Goal: Check status: Check status

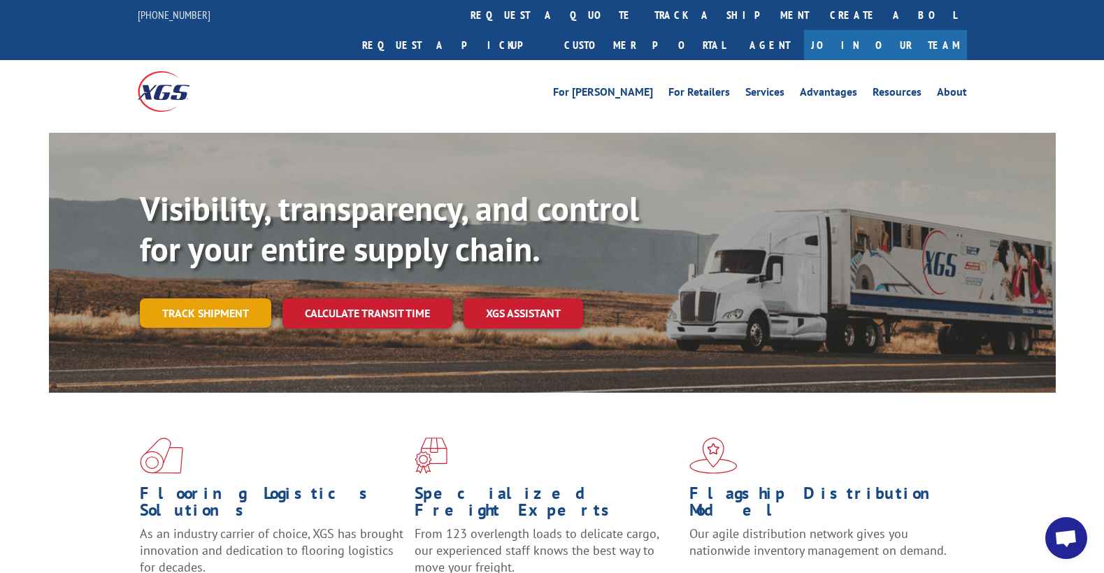
click at [213, 299] on link "Track shipment" at bounding box center [205, 313] width 131 height 29
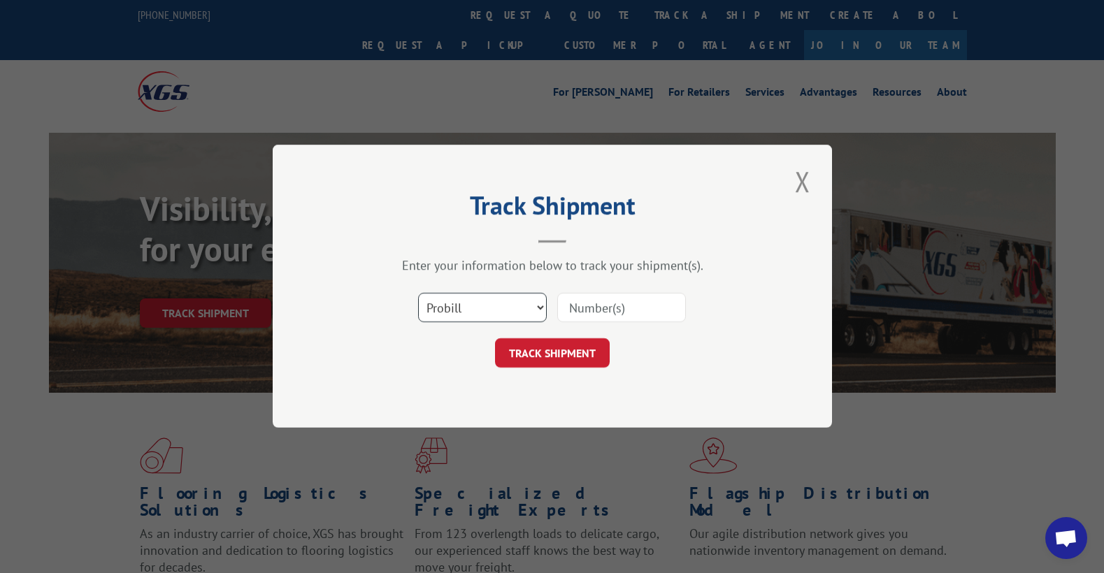
click at [418, 294] on select "Select category... Probill BOL PO" at bounding box center [482, 308] width 129 height 29
select select "bol"
click option "BOL" at bounding box center [0, 0] width 0 height 0
click at [622, 308] on input at bounding box center [621, 308] width 129 height 29
paste input "5952036"
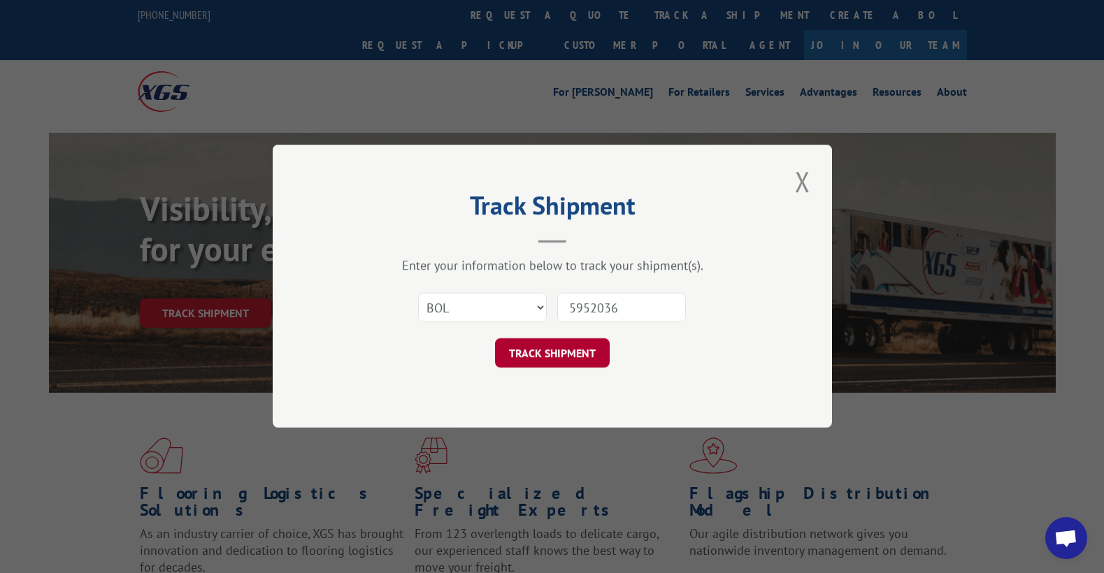
type input "5952036"
click at [559, 352] on button "TRACK SHIPMENT" at bounding box center [552, 353] width 115 height 29
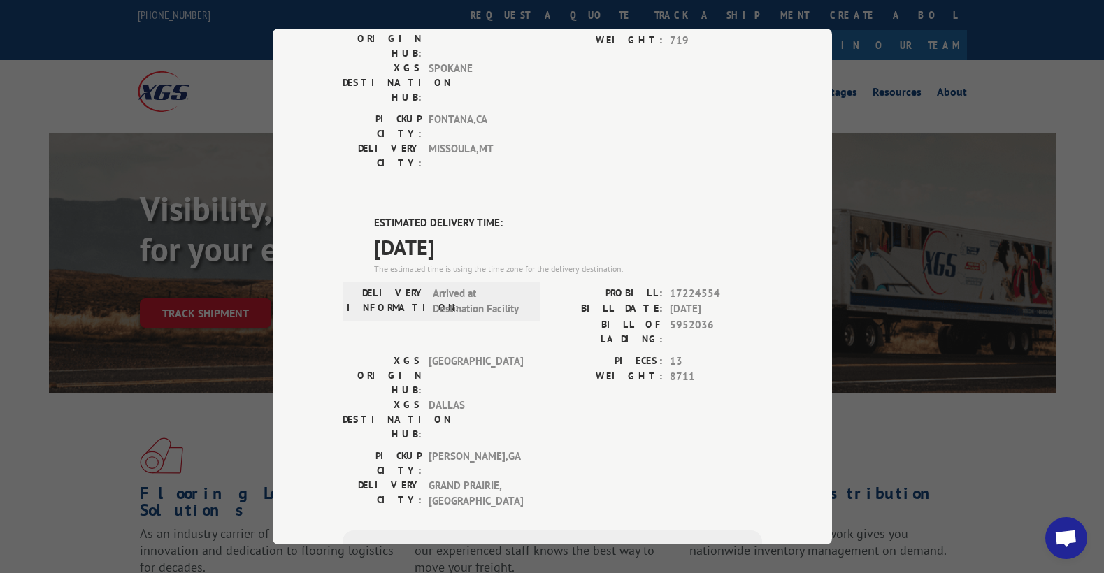
scroll to position [233, 0]
click at [30, 185] on div "Track Shipment DELIVERED DELIVERY INFORMATION: PROBILL: 6915876 BILL DATE: [DAT…" at bounding box center [552, 286] width 1104 height 573
drag, startPoint x: 698, startPoint y: 280, endPoint x: 624, endPoint y: 284, distance: 73.5
click at [624, 371] on div "WEIGHT: 8711" at bounding box center [657, 379] width 210 height 16
copy div "WEIGHT: 8711"
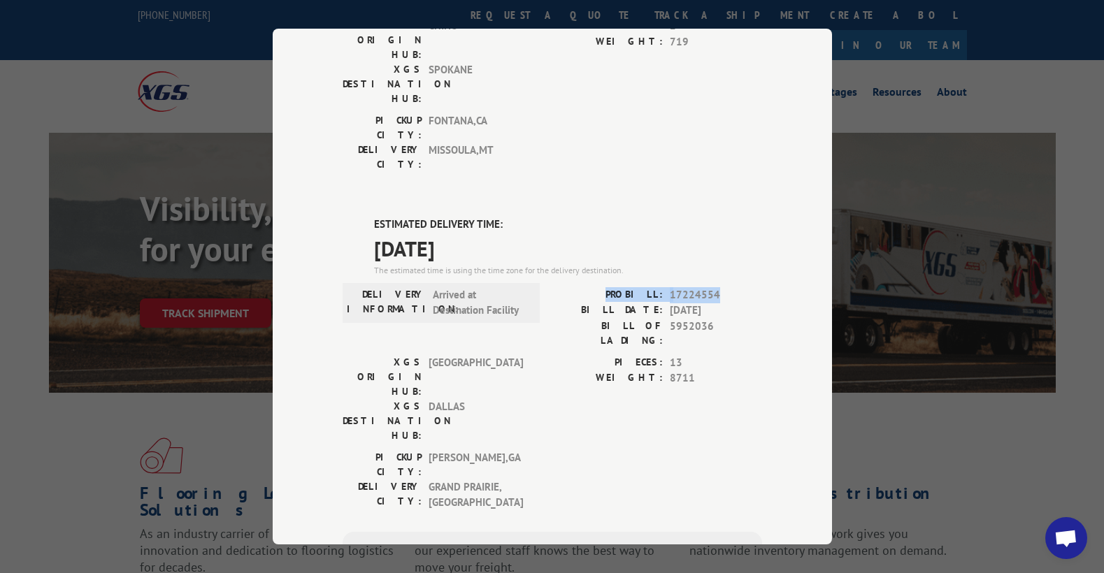
drag, startPoint x: 720, startPoint y: 213, endPoint x: 615, endPoint y: 217, distance: 105.7
click at [615, 287] on div "PROBILL: 17224554" at bounding box center [657, 295] width 210 height 16
copy div "PROBILL: 17224554"
drag, startPoint x: 717, startPoint y: 244, endPoint x: 587, endPoint y: 248, distance: 130.8
click at [587, 319] on div "BILL OF LADING: 5952036" at bounding box center [657, 333] width 210 height 29
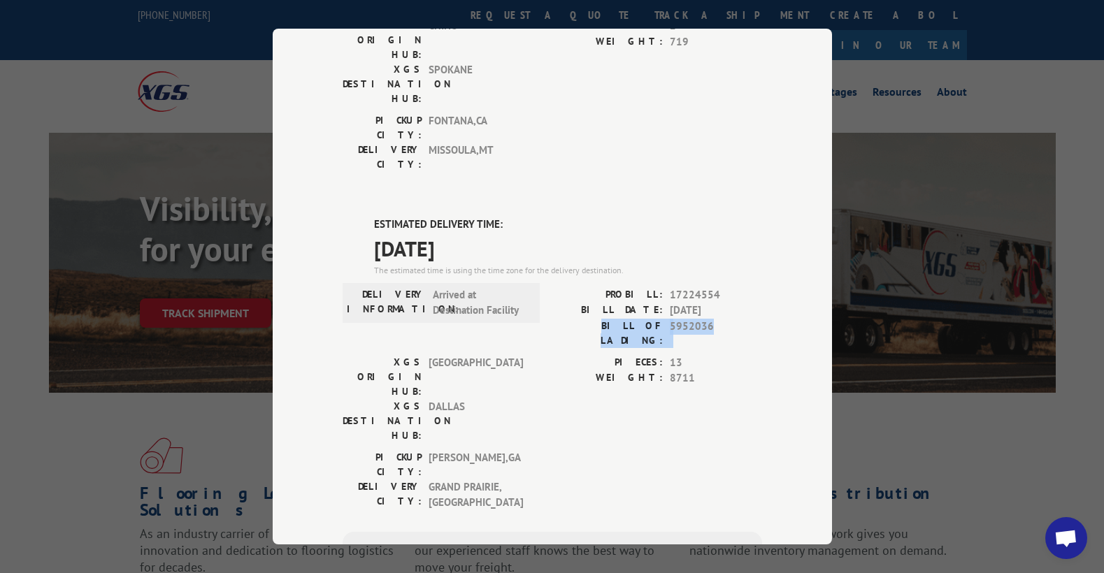
copy div "BILL OF LADING: 5952036"
click at [785, 205] on div "Track Shipment DELIVERED DELIVERY INFORMATION: PROBILL: 6915876 BILL DATE: [DAT…" at bounding box center [552, 287] width 559 height 516
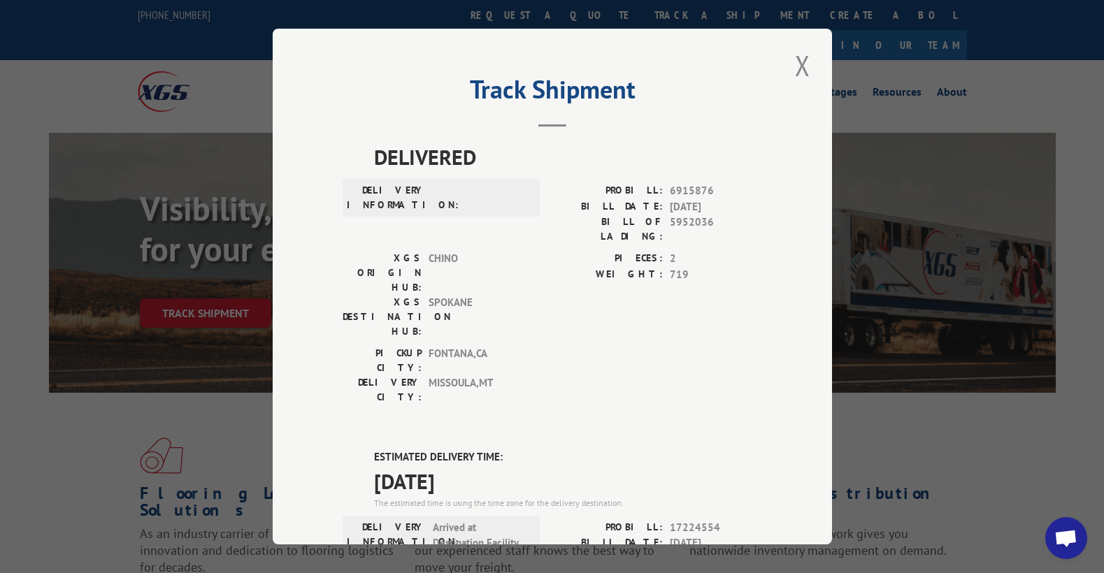
scroll to position [0, 0]
drag, startPoint x: 809, startPoint y: 69, endPoint x: 773, endPoint y: 71, distance: 36.4
click at [809, 69] on button "Close modal" at bounding box center [803, 65] width 24 height 38
